Goal: Task Accomplishment & Management: Manage account settings

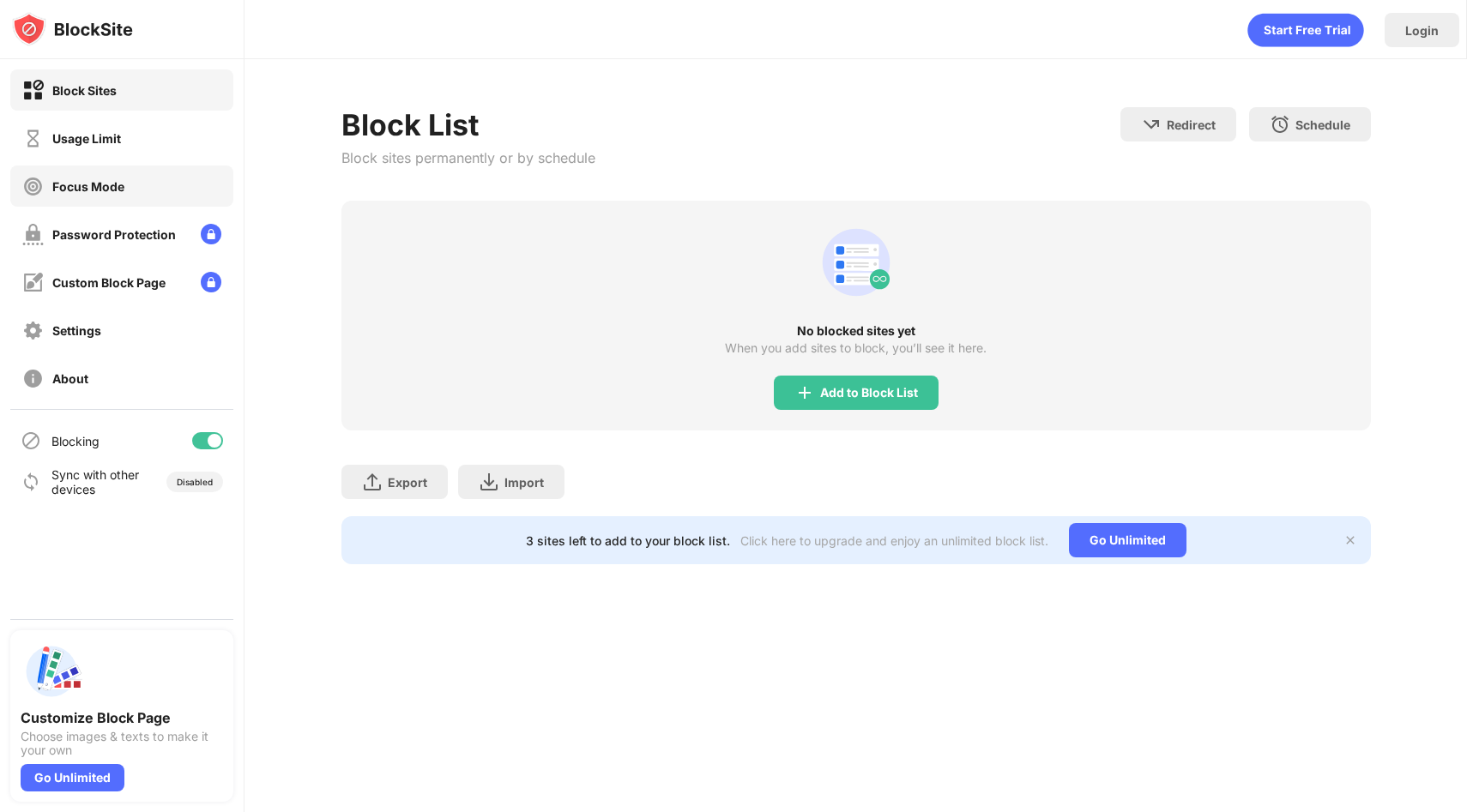
click at [108, 187] on div "Focus Mode" at bounding box center [88, 186] width 72 height 14
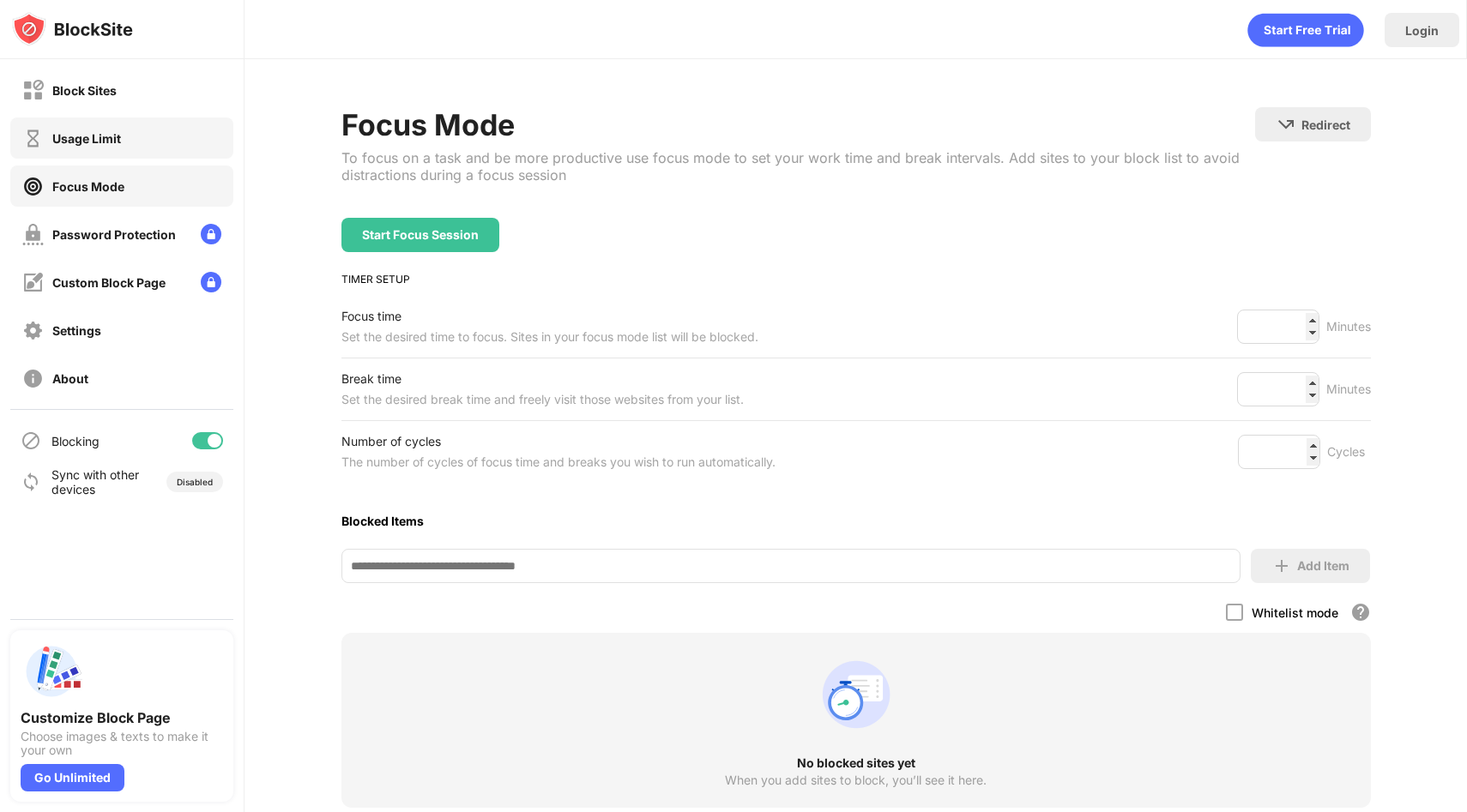
click at [111, 149] on div "Usage Limit" at bounding box center [122, 138] width 223 height 42
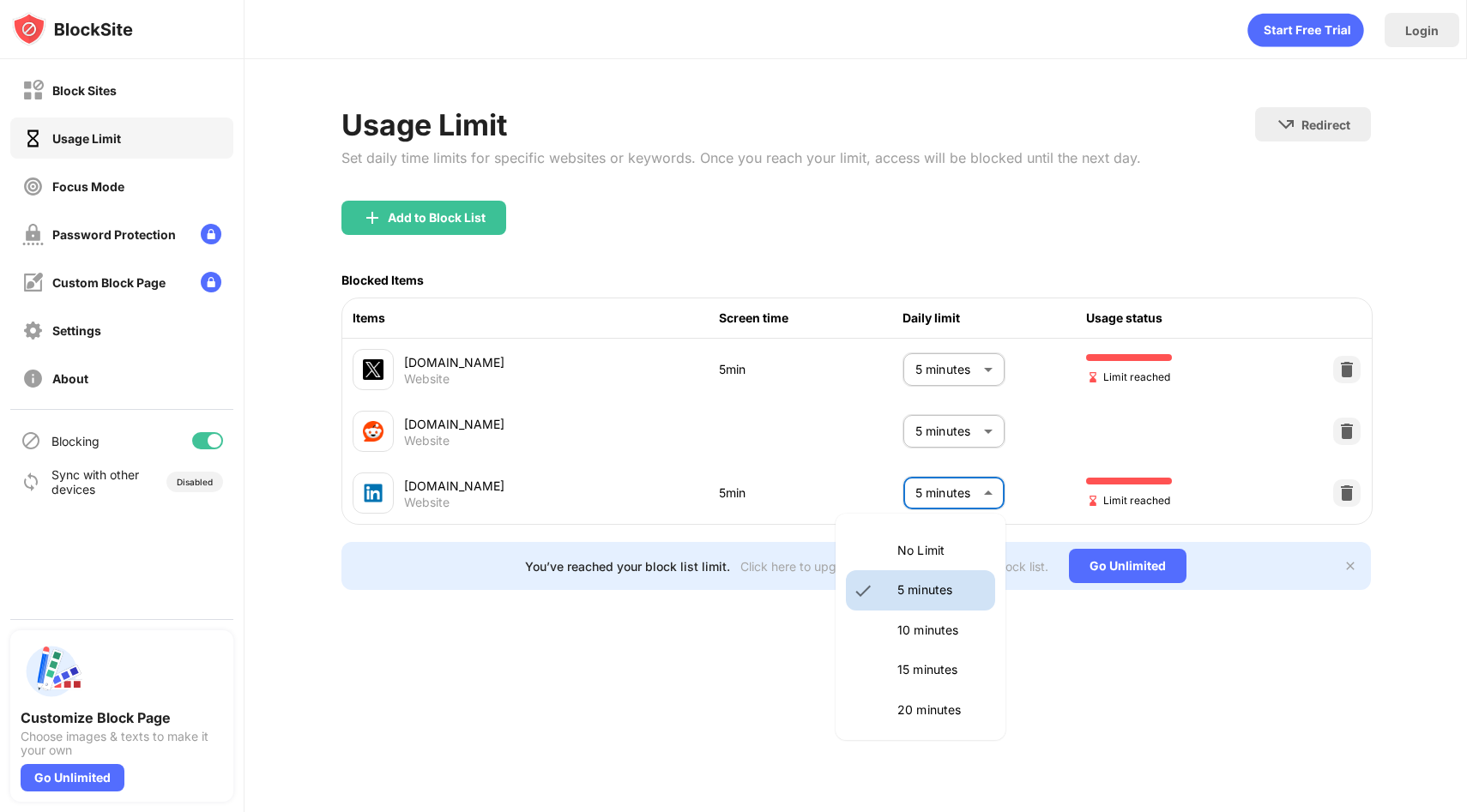
click at [953, 499] on body "Block Sites Usage Limit Focus Mode Password Protection Custom Block Page Settin…" at bounding box center [733, 406] width 1467 height 812
click at [918, 560] on li "No Limit" at bounding box center [920, 550] width 150 height 40
type input "********"
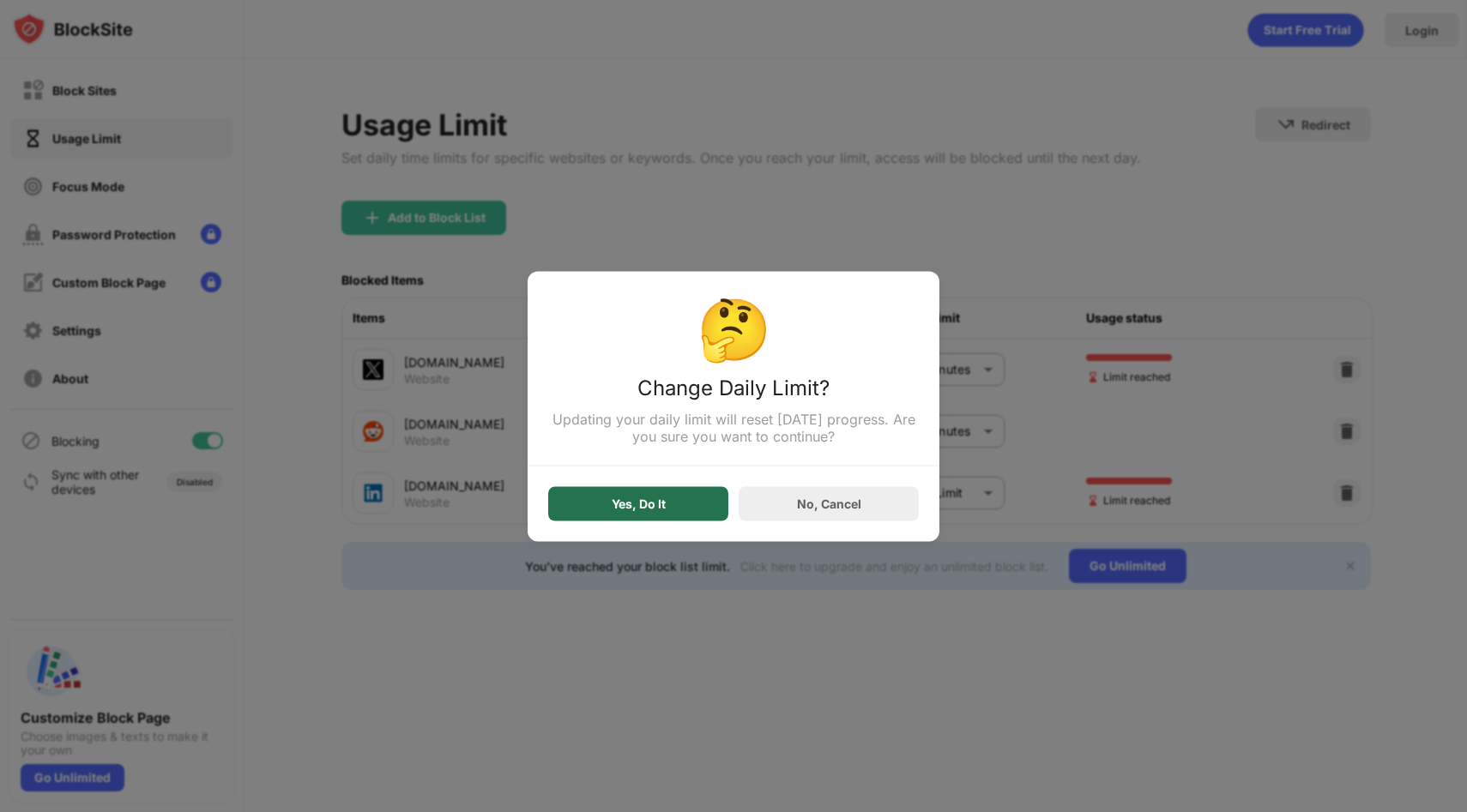
click at [643, 494] on div "Yes, Do It" at bounding box center [638, 504] width 181 height 35
